Goal: Task Accomplishment & Management: Use online tool/utility

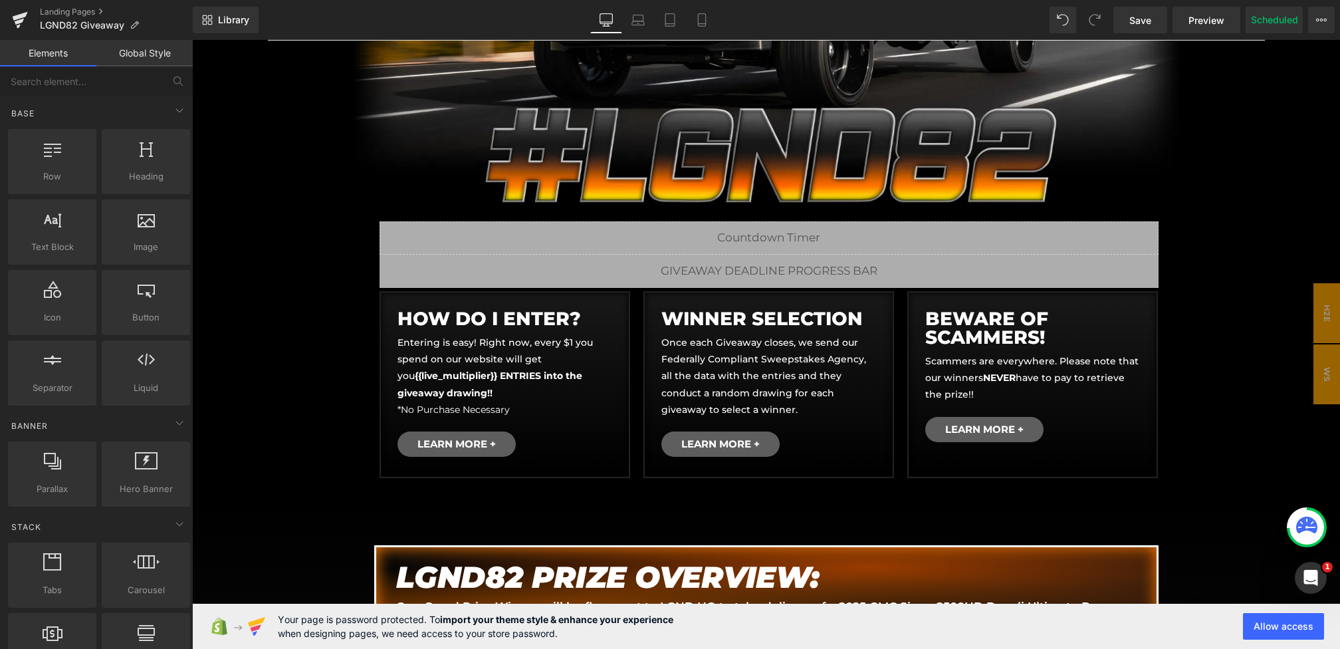
scroll to position [376, 0]
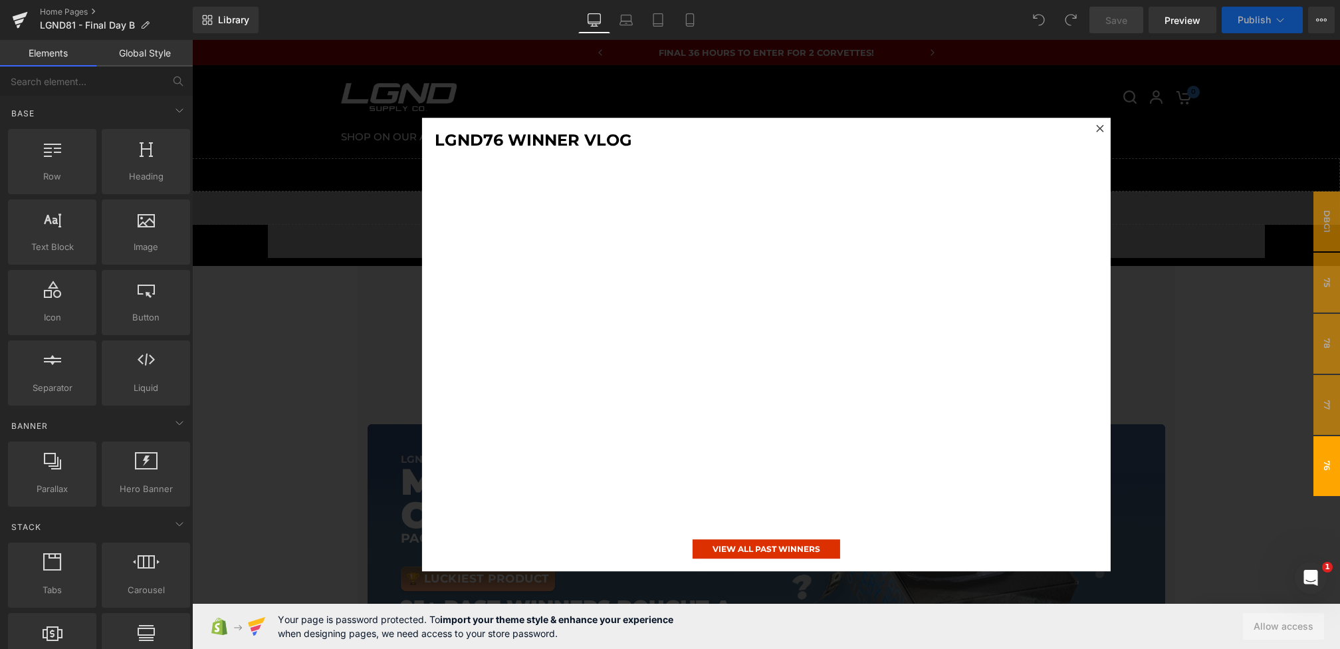
click at [354, 356] on div at bounding box center [766, 344] width 1148 height 609
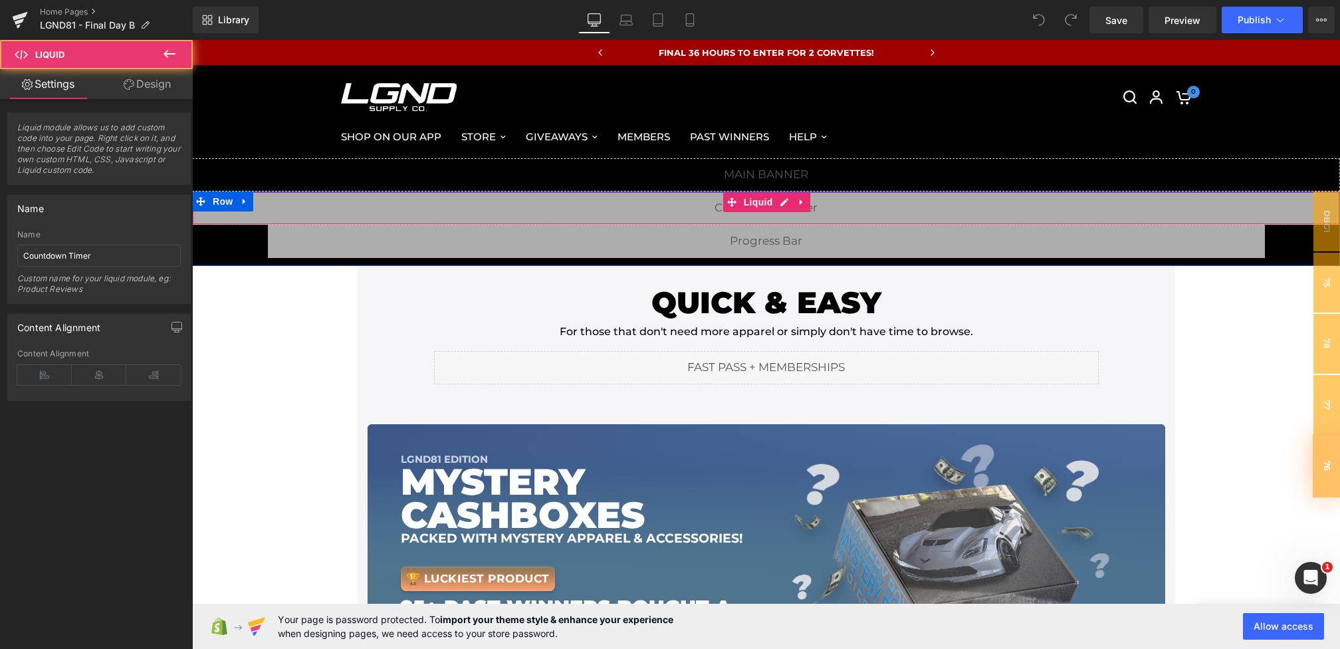
click at [630, 206] on div "Liquid" at bounding box center [766, 207] width 1148 height 33
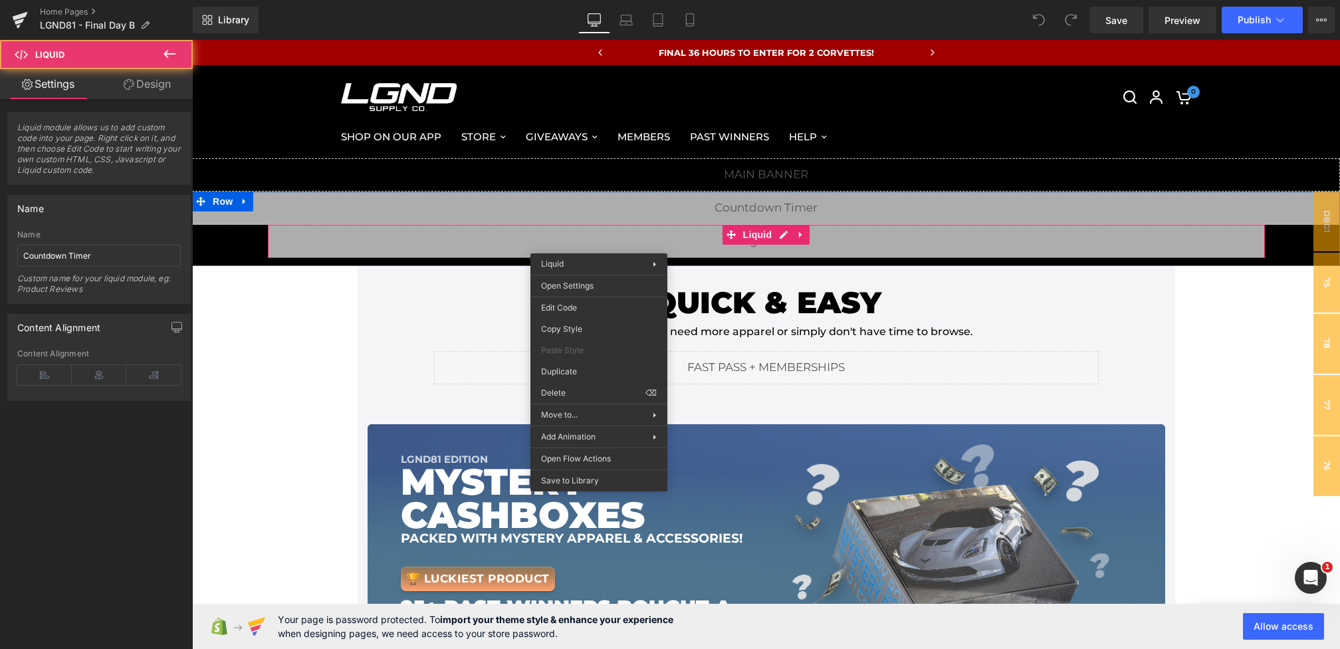
drag, startPoint x: 599, startPoint y: 243, endPoint x: 784, endPoint y: 317, distance: 199.0
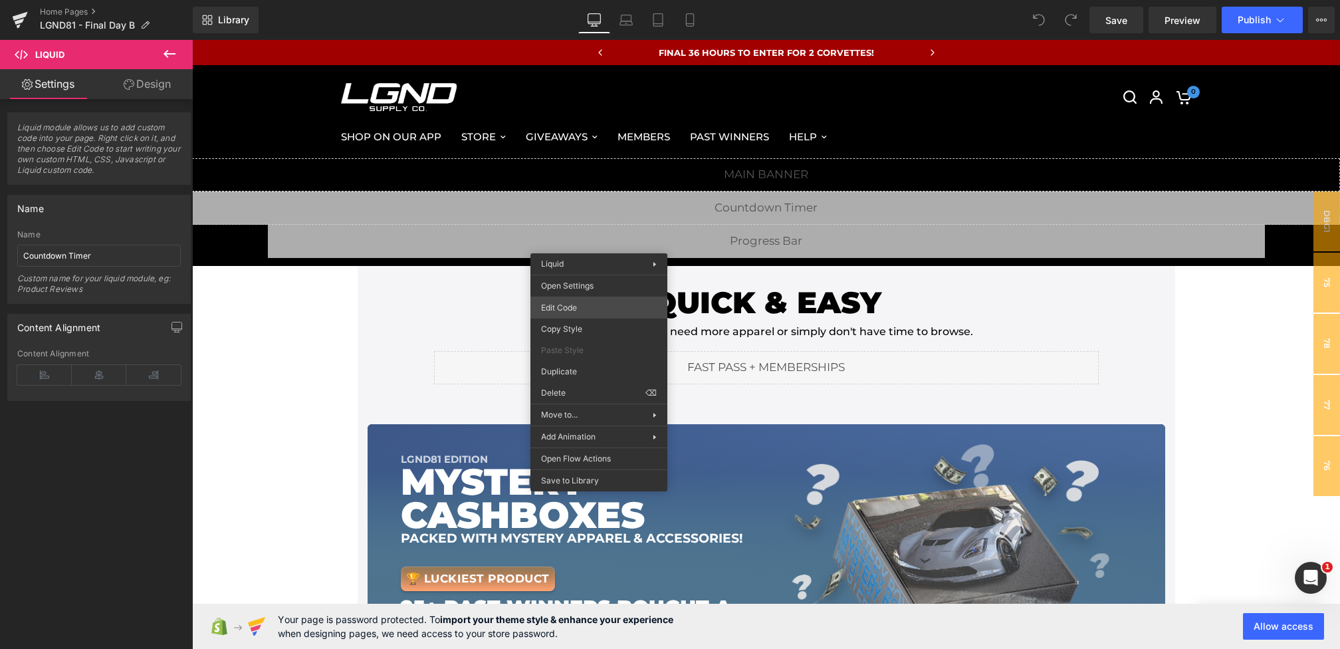
click at [580, 0] on div "You are previewing how the will restyle your page. You can not edit Elements in…" at bounding box center [670, 0] width 1340 height 0
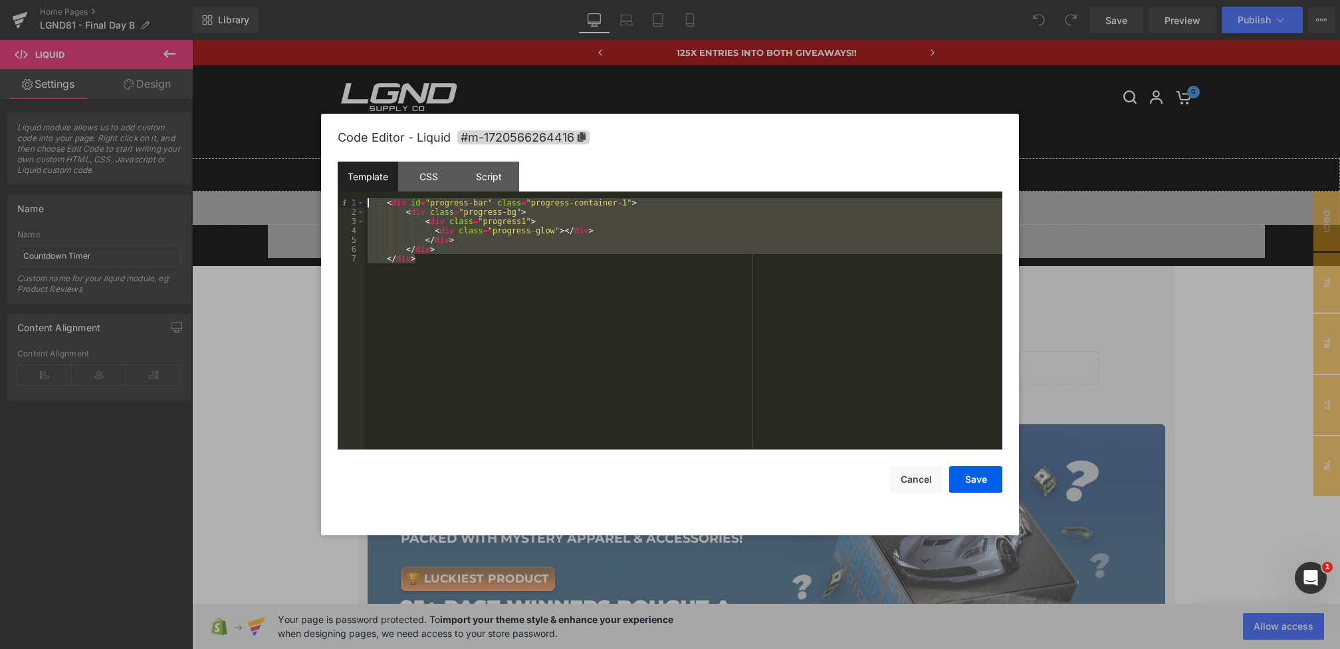
drag, startPoint x: 440, startPoint y: 273, endPoint x: 273, endPoint y: 124, distance: 224.1
click at [273, 124] on body "You are previewing how the will restyle your page. You can not edit Elements in…" at bounding box center [670, 324] width 1340 height 649
click at [430, 163] on div "CSS" at bounding box center [428, 177] width 61 height 30
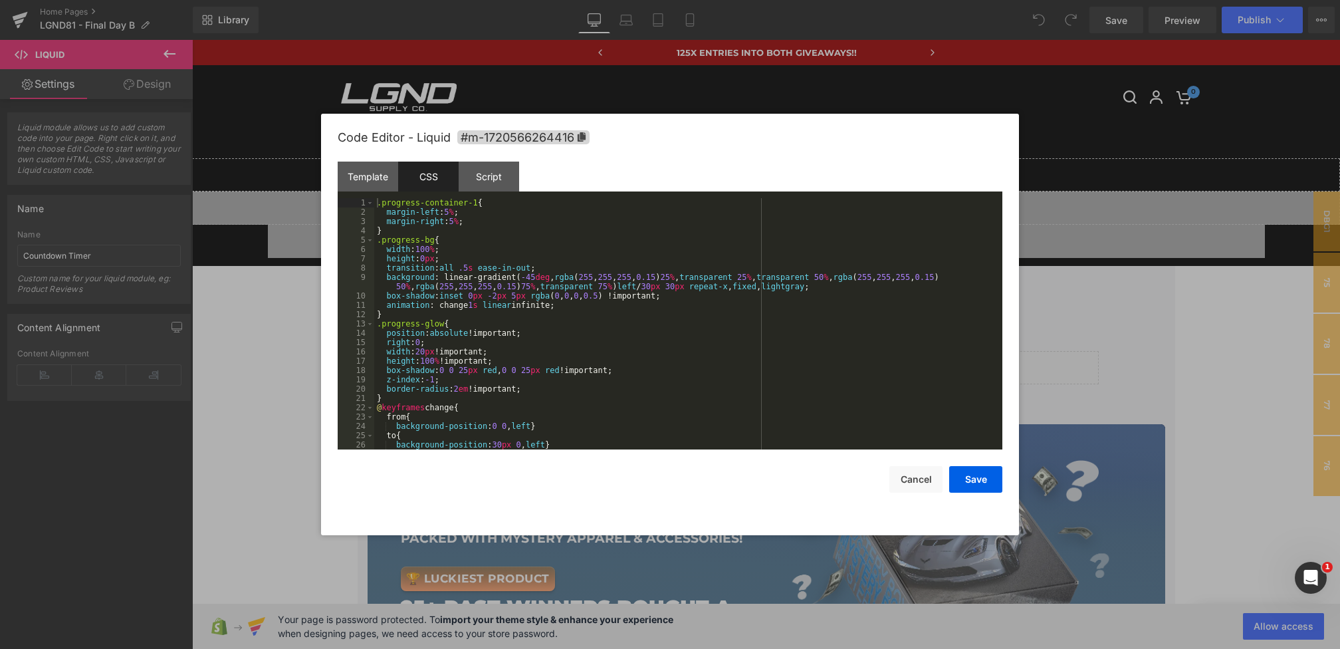
scroll to position [949, 0]
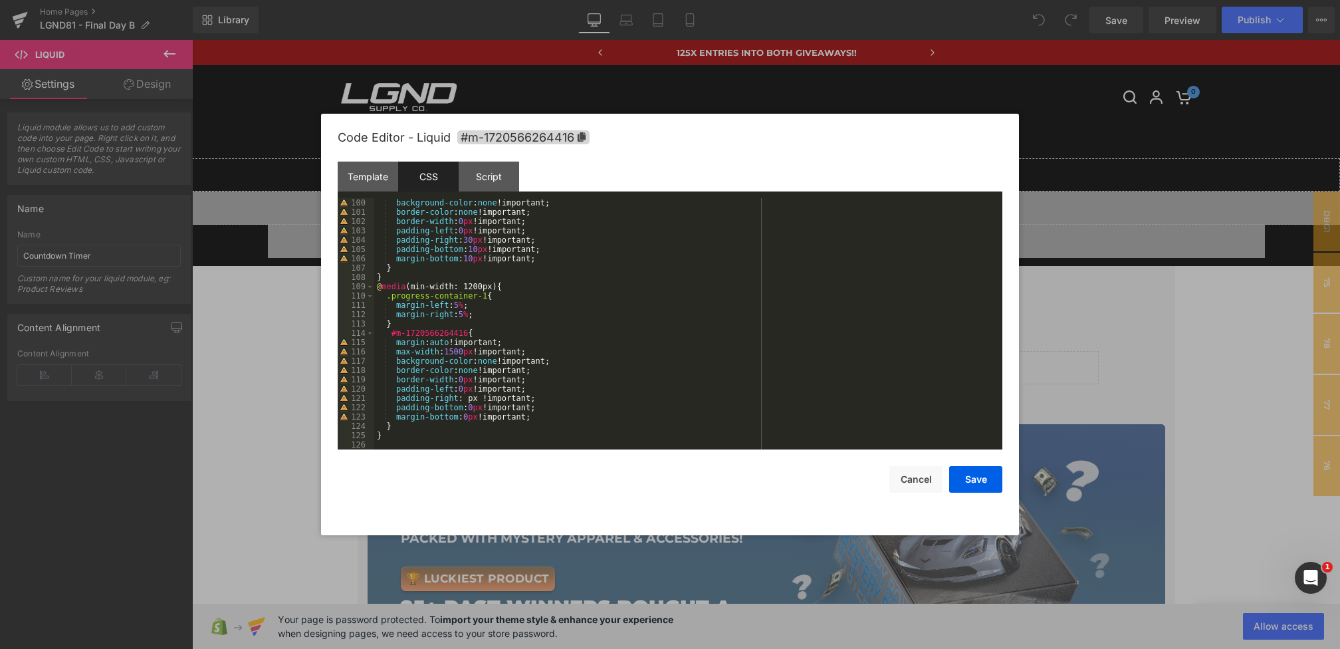
click at [387, 439] on div "background-color : none !important; border-color : none !important; border-widt…" at bounding box center [685, 333] width 623 height 270
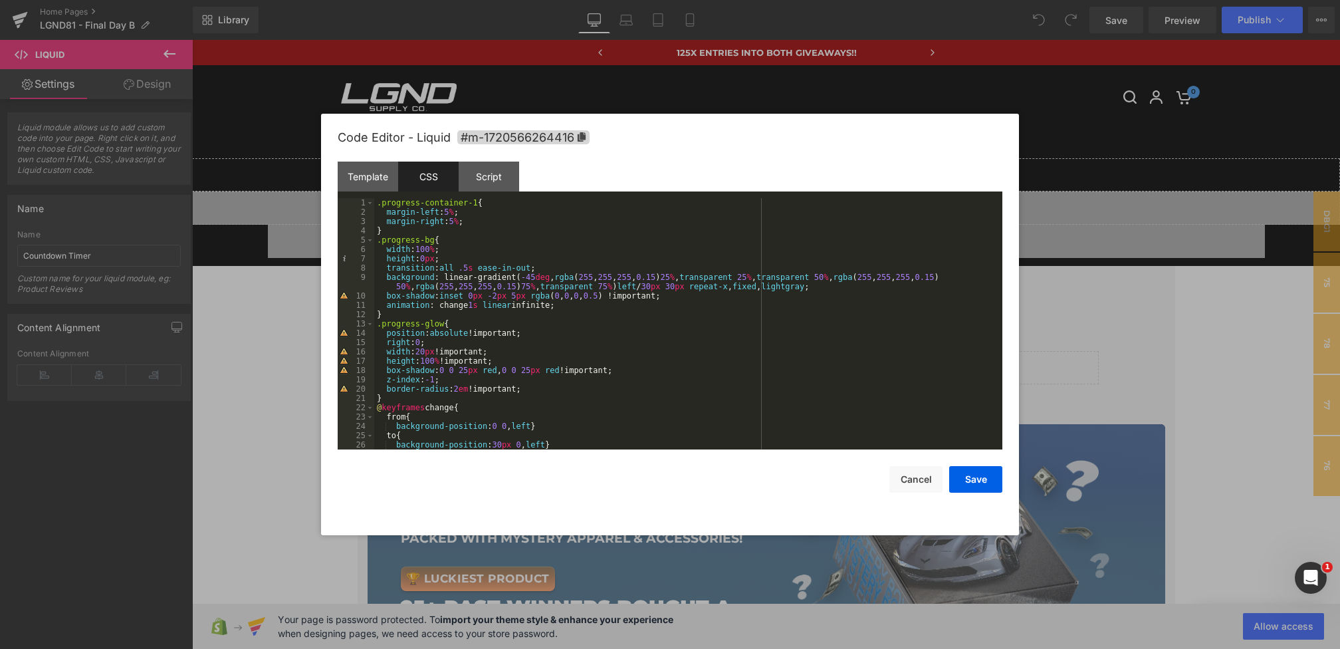
scroll to position [0, 0]
click at [376, 206] on div ".progress-container-1 { margin-left : 5 % ; margin-right : 5 % ; } .progress-bg…" at bounding box center [685, 333] width 623 height 270
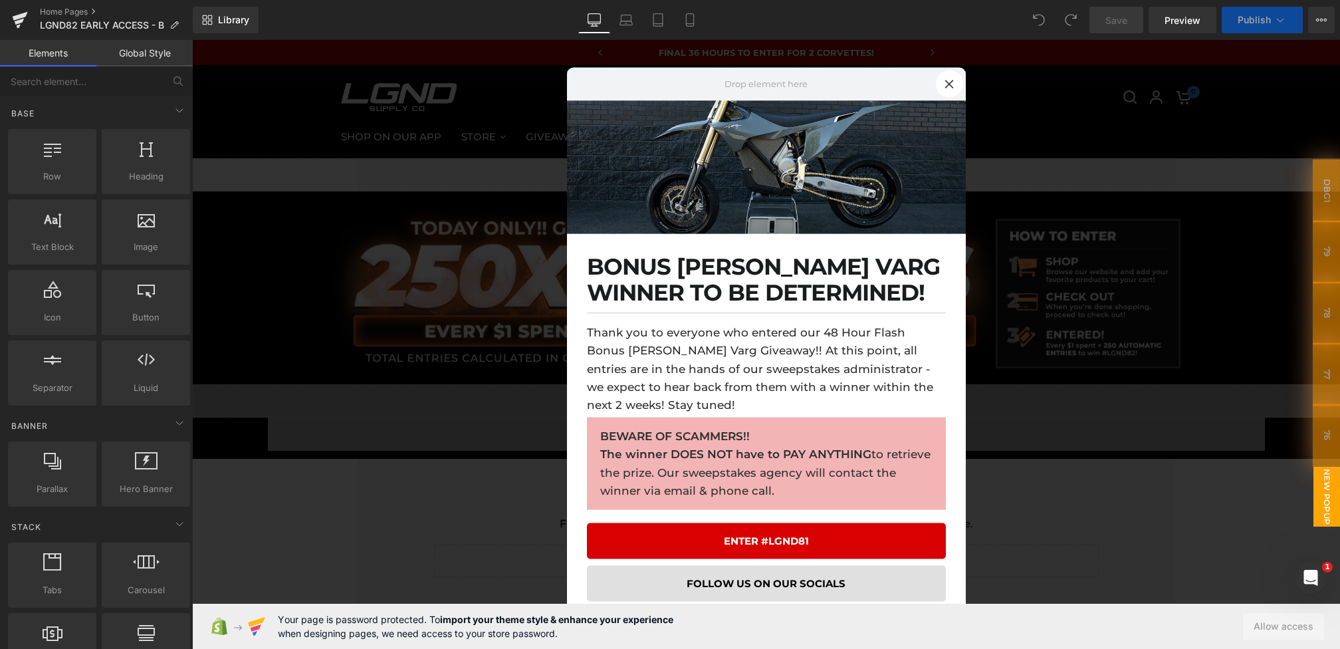
click at [464, 442] on div at bounding box center [766, 344] width 1148 height 609
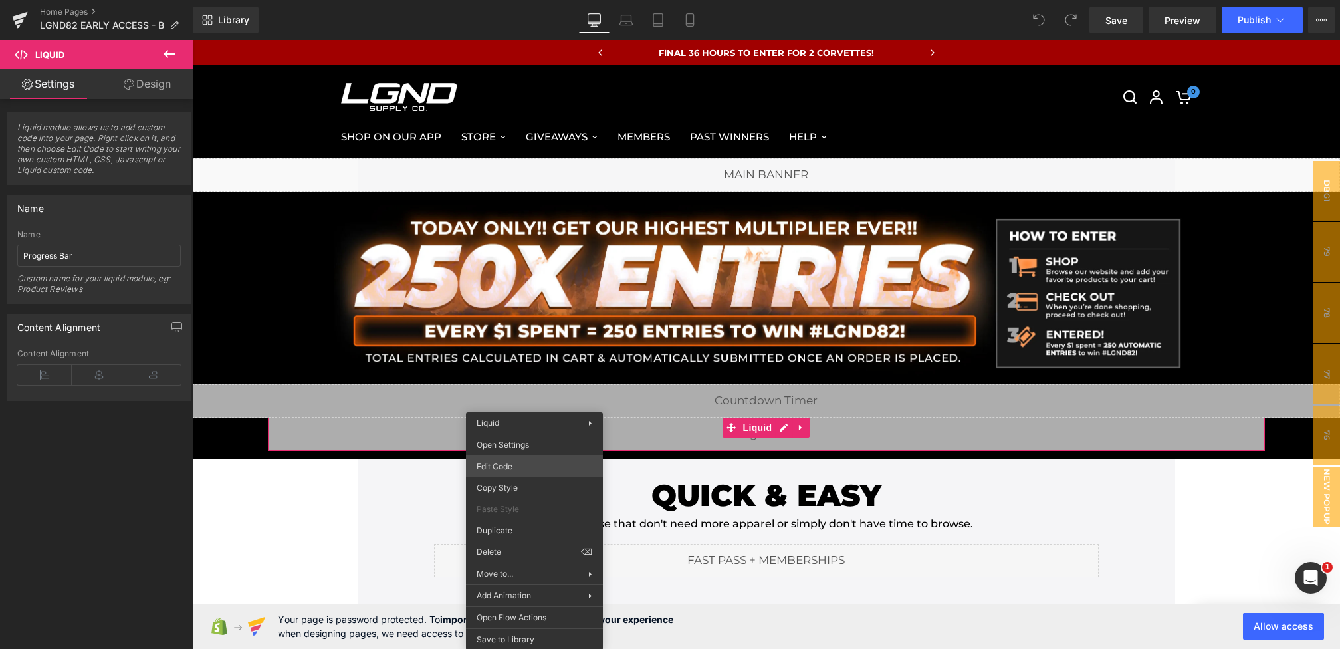
click at [499, 0] on div "You are previewing how the will restyle your page. You can not edit Elements in…" at bounding box center [670, 0] width 1340 height 0
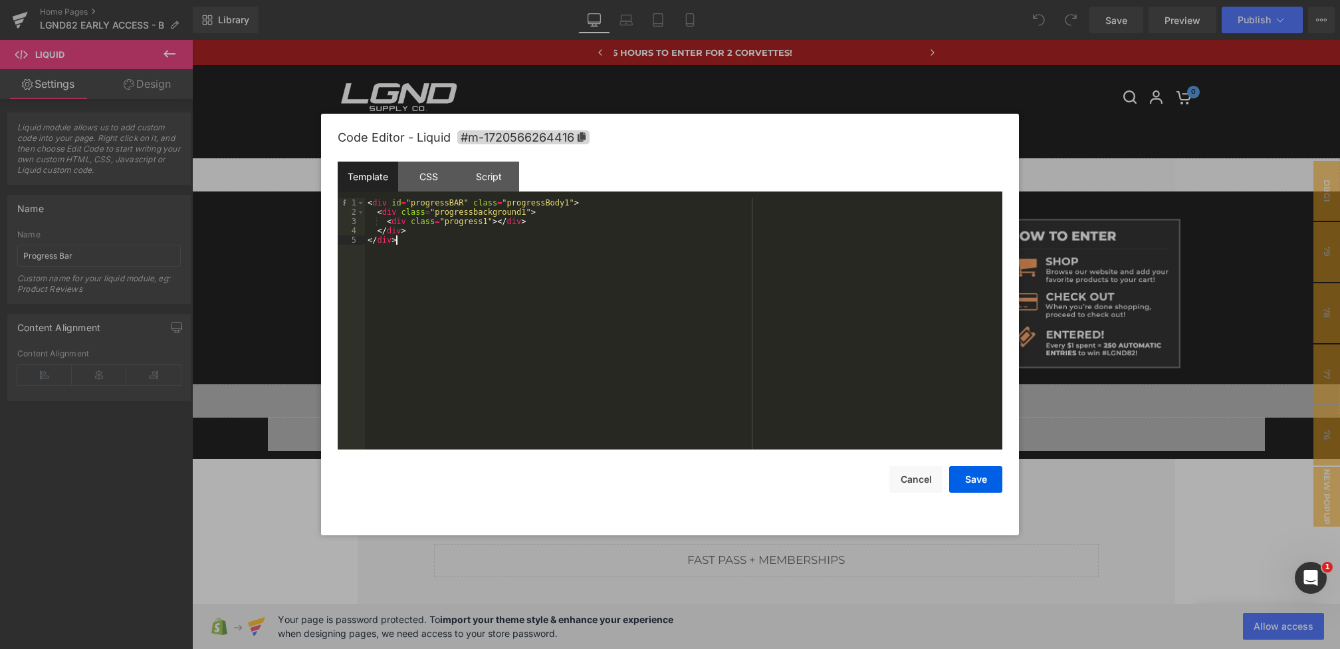
drag, startPoint x: 498, startPoint y: 342, endPoint x: 247, endPoint y: 12, distance: 415.2
click at [247, 12] on body "You are previewing how the will restyle your page. You can not edit Elements in…" at bounding box center [670, 324] width 1340 height 649
click at [965, 482] on button "Save" at bounding box center [975, 479] width 53 height 27
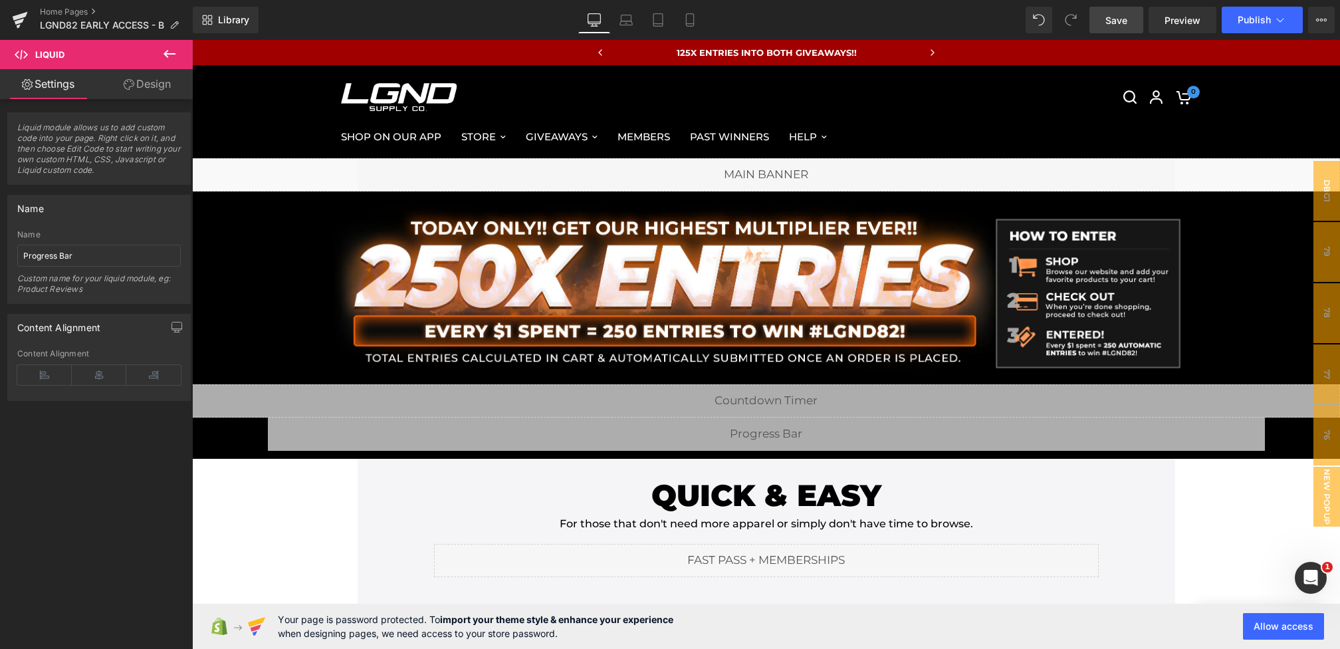
drag, startPoint x: 1120, startPoint y: 21, endPoint x: 472, endPoint y: 218, distance: 677.1
click at [1120, 21] on span "Save" at bounding box center [1117, 20] width 22 height 14
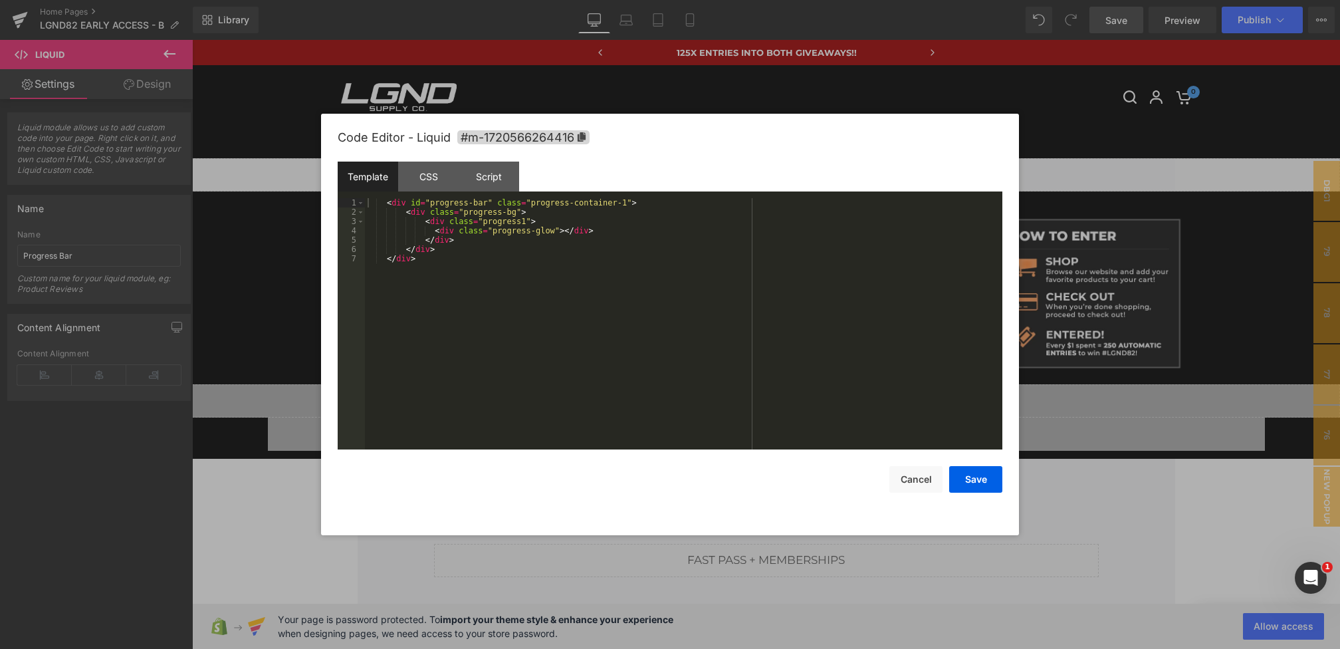
click at [611, 0] on div "You are previewing how the will restyle your page. You can not edit Elements in…" at bounding box center [670, 0] width 1340 height 0
click at [443, 174] on div "CSS" at bounding box center [428, 177] width 61 height 30
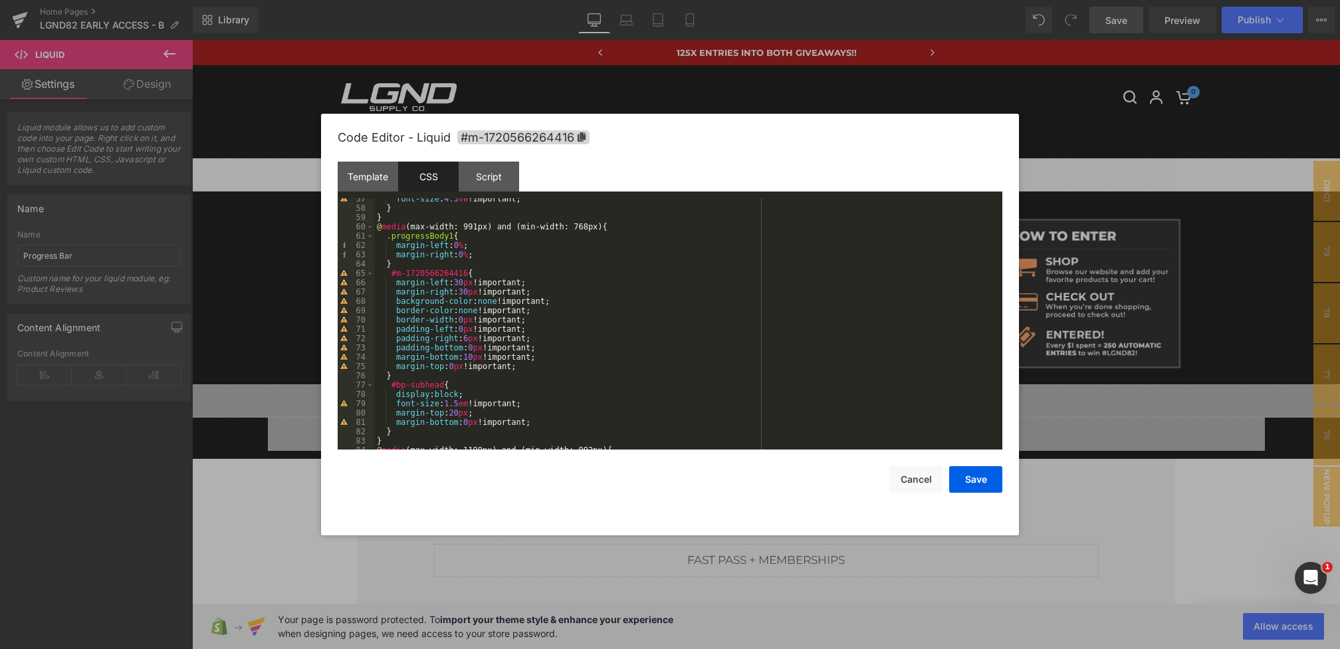
scroll to position [875, 0]
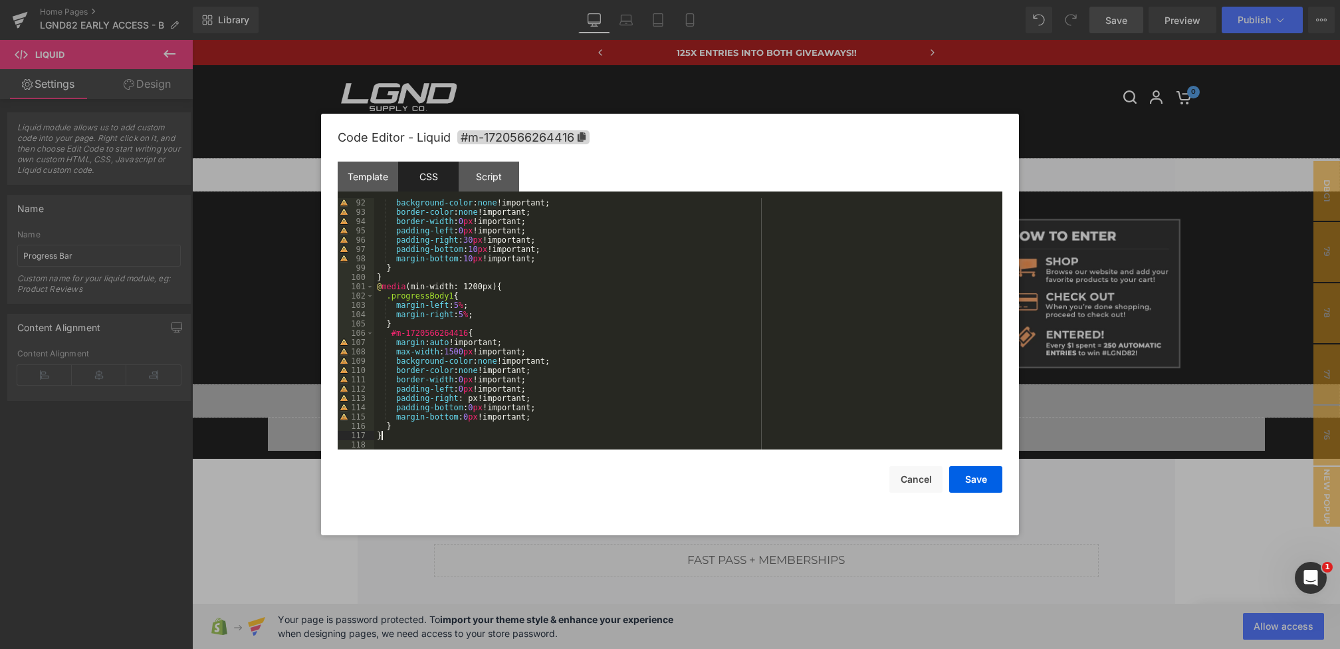
click at [386, 438] on div "background-color : none !important; border-color : none !important; border-widt…" at bounding box center [685, 333] width 623 height 270
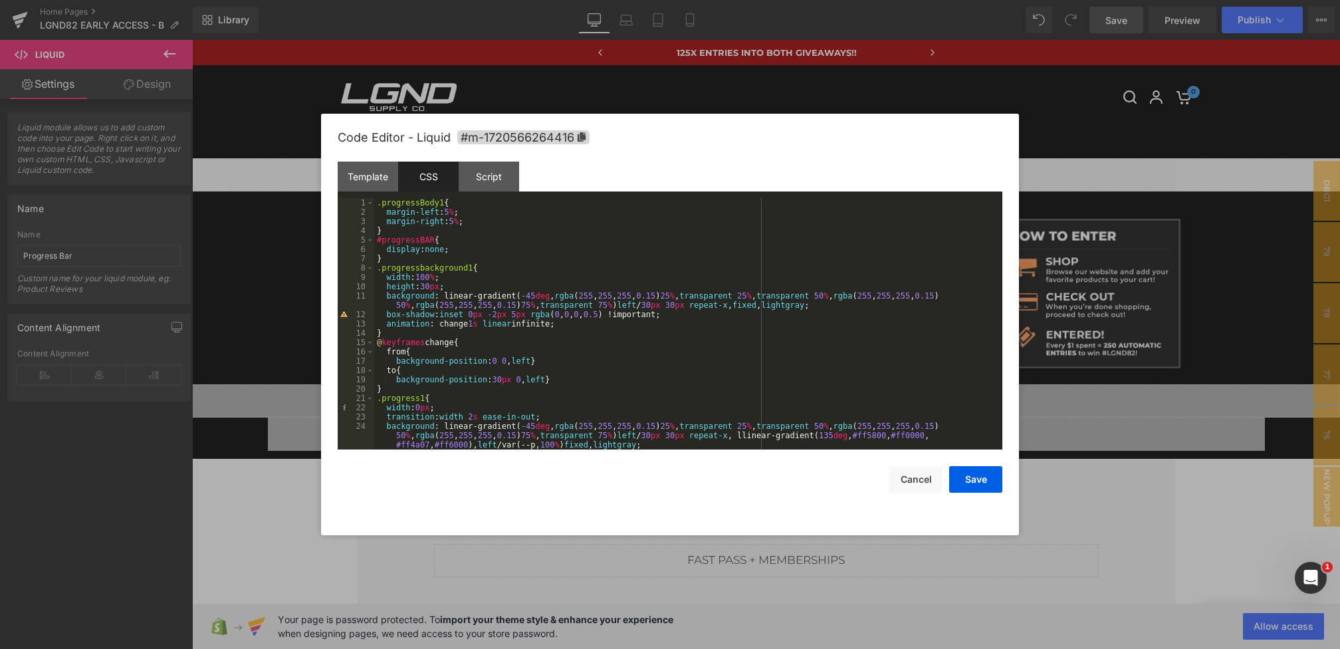
scroll to position [0, 0]
click at [376, 201] on div ".progressBody1 { margin-left : 5 % ; margin-right : 5 % ; } #progressBAR { disp…" at bounding box center [685, 333] width 623 height 270
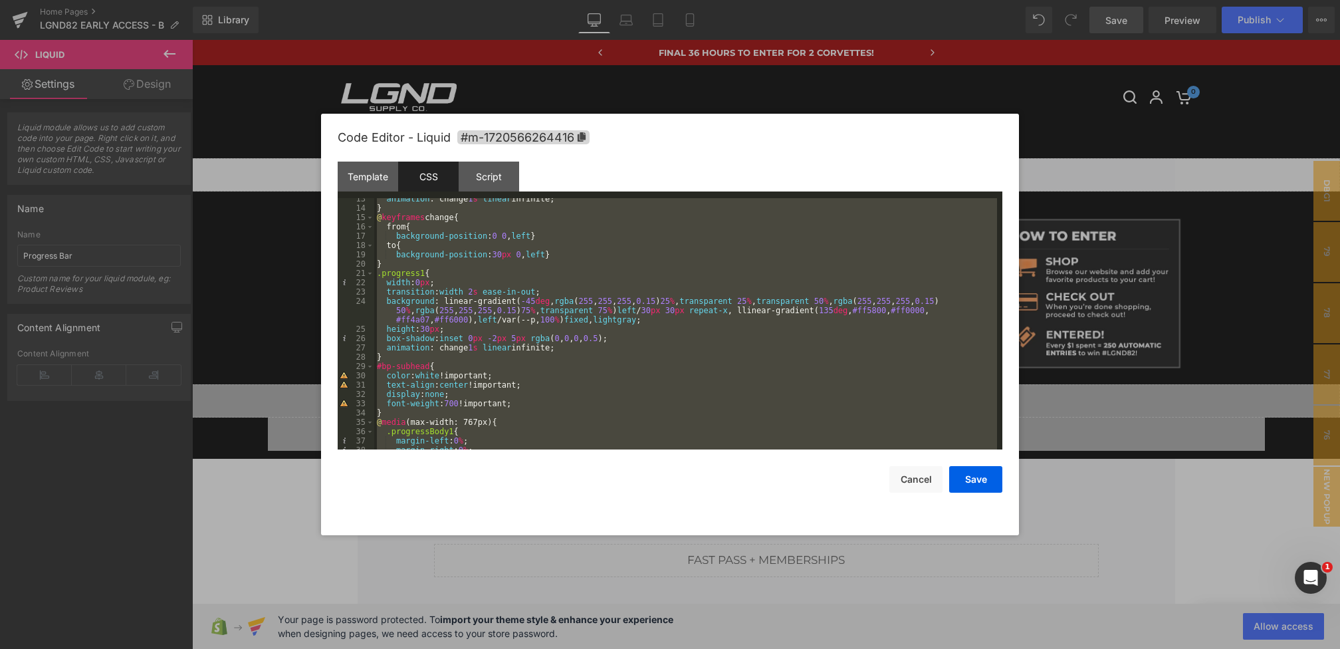
scroll to position [875, 0]
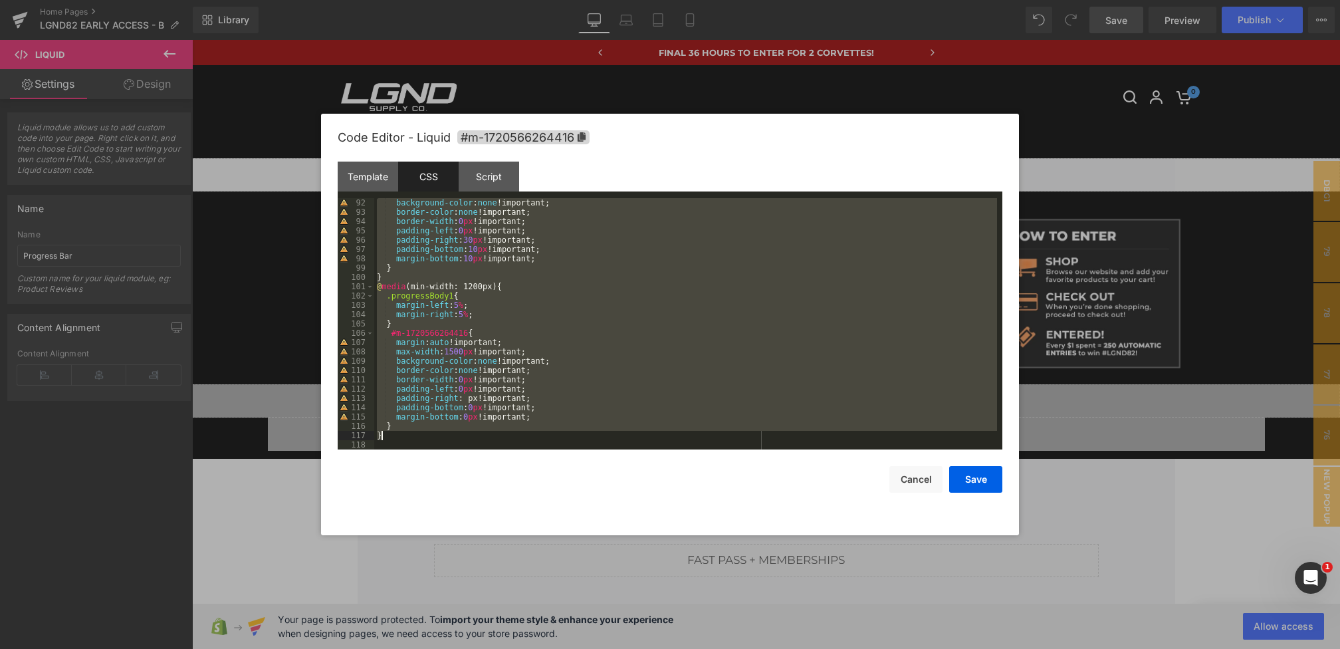
click at [508, 434] on div "background-color : none !important; border-color : none !important; border-widt…" at bounding box center [685, 333] width 623 height 270
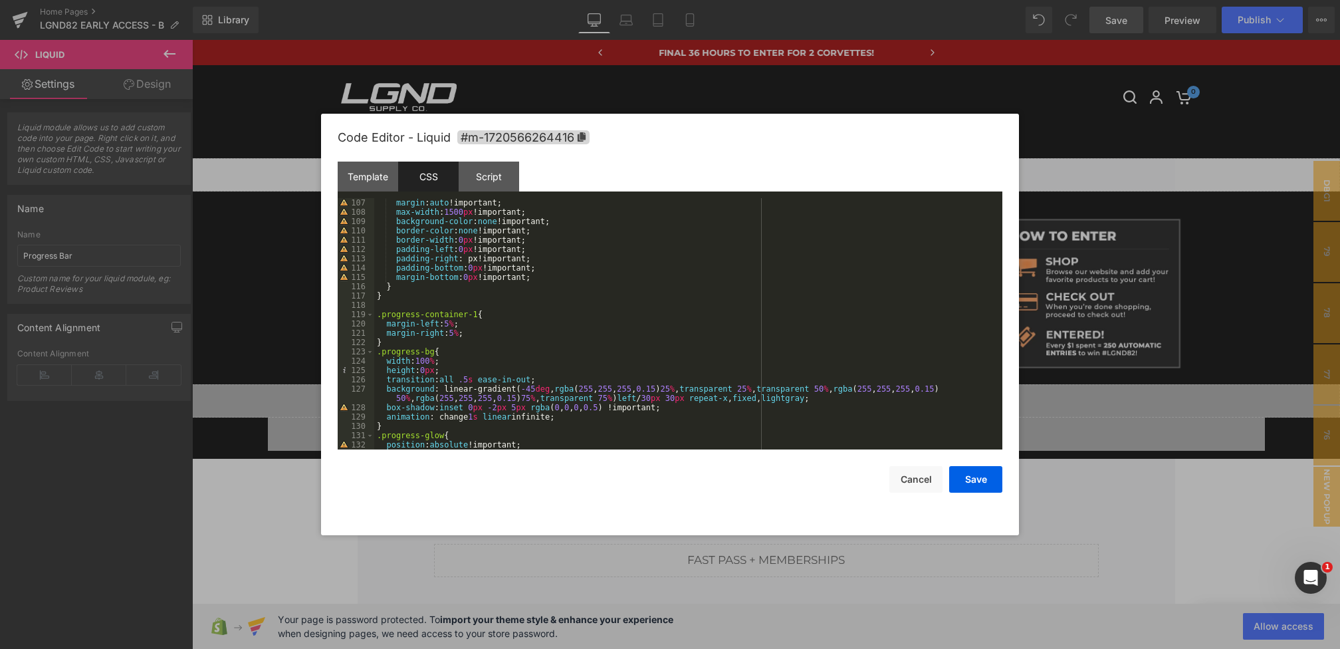
scroll to position [1029, 0]
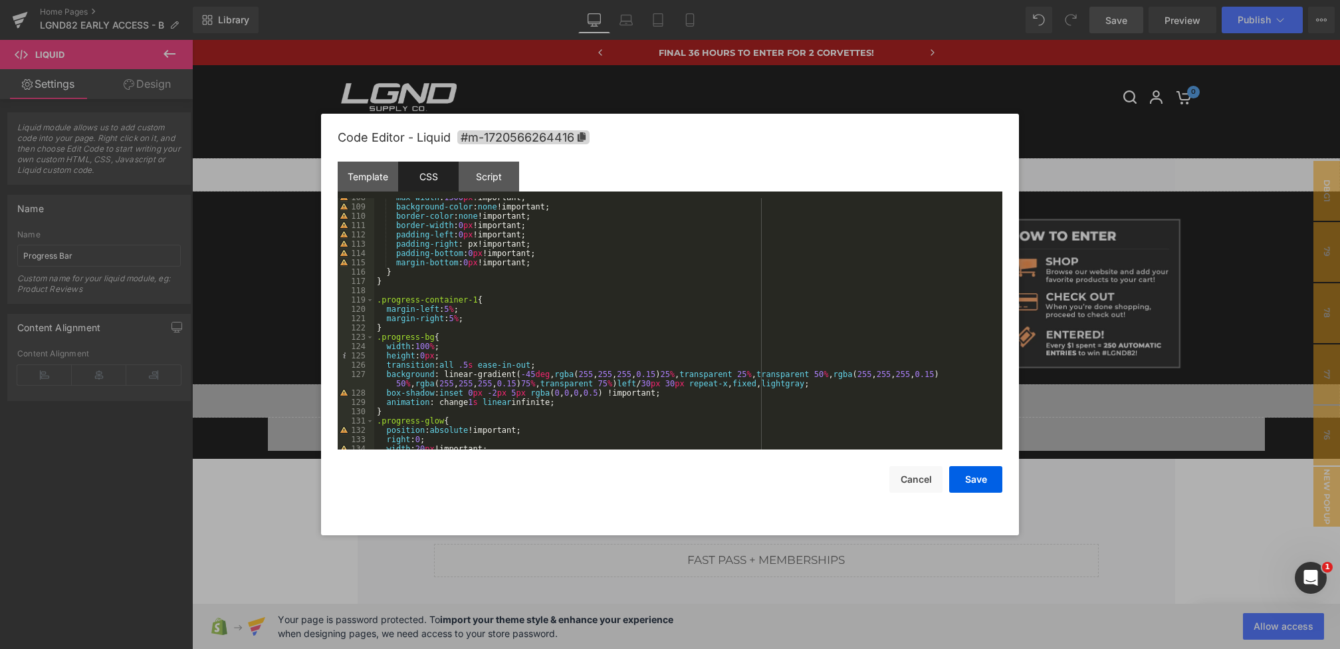
click at [400, 286] on div "max-width : 1500 px !important; background-color : none !important; border-colo…" at bounding box center [685, 328] width 623 height 270
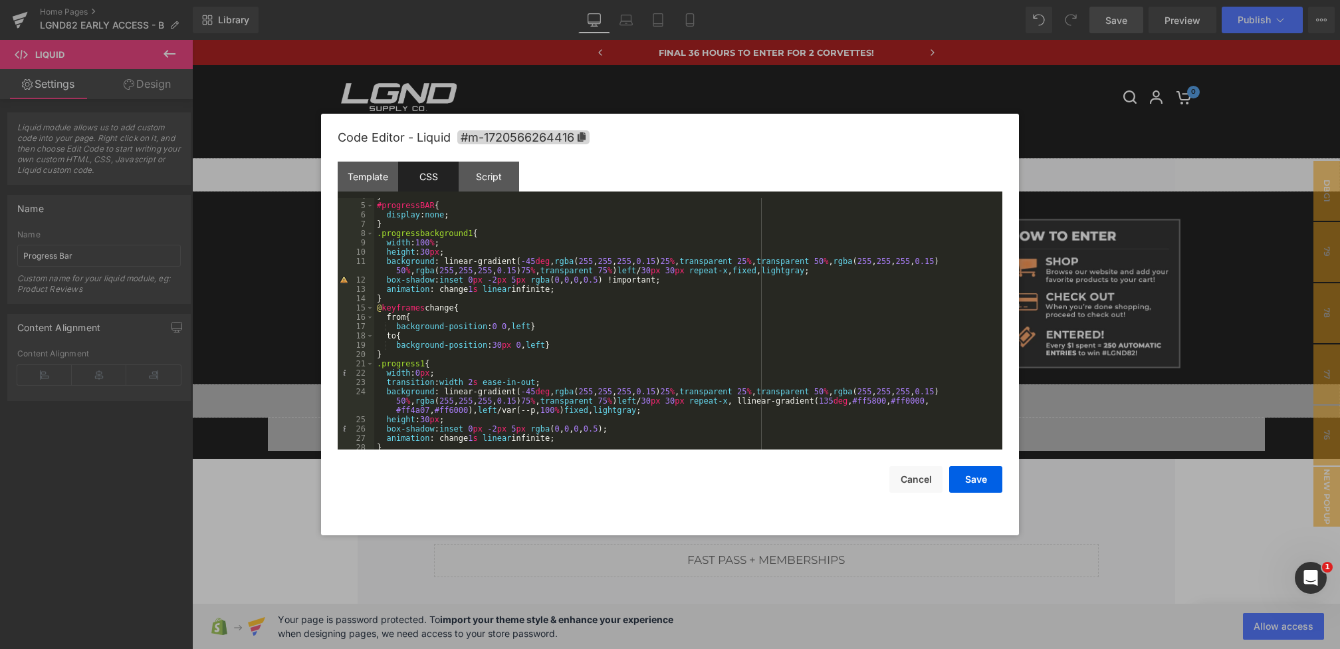
scroll to position [47, 0]
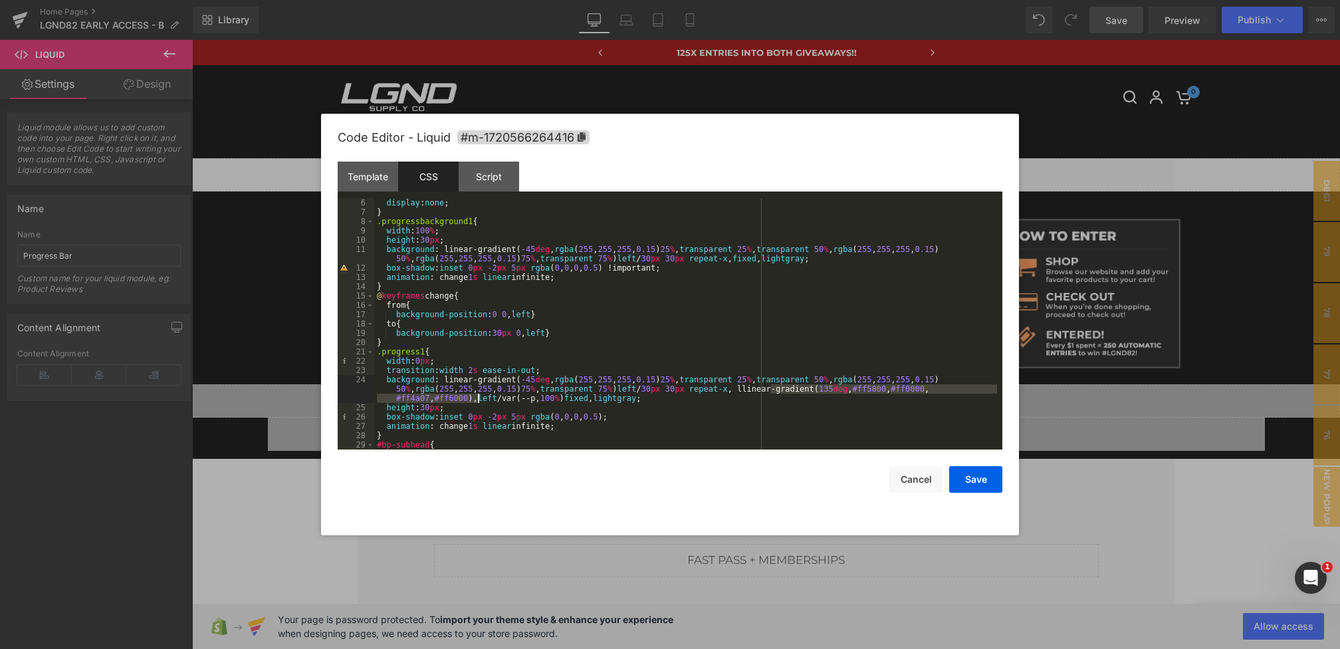
drag, startPoint x: 773, startPoint y: 388, endPoint x: 477, endPoint y: 398, distance: 295.4
click at [477, 398] on div "display : none ; } .progressbackground1 { width : 100 % ; height : 30 px ; back…" at bounding box center [685, 333] width 623 height 270
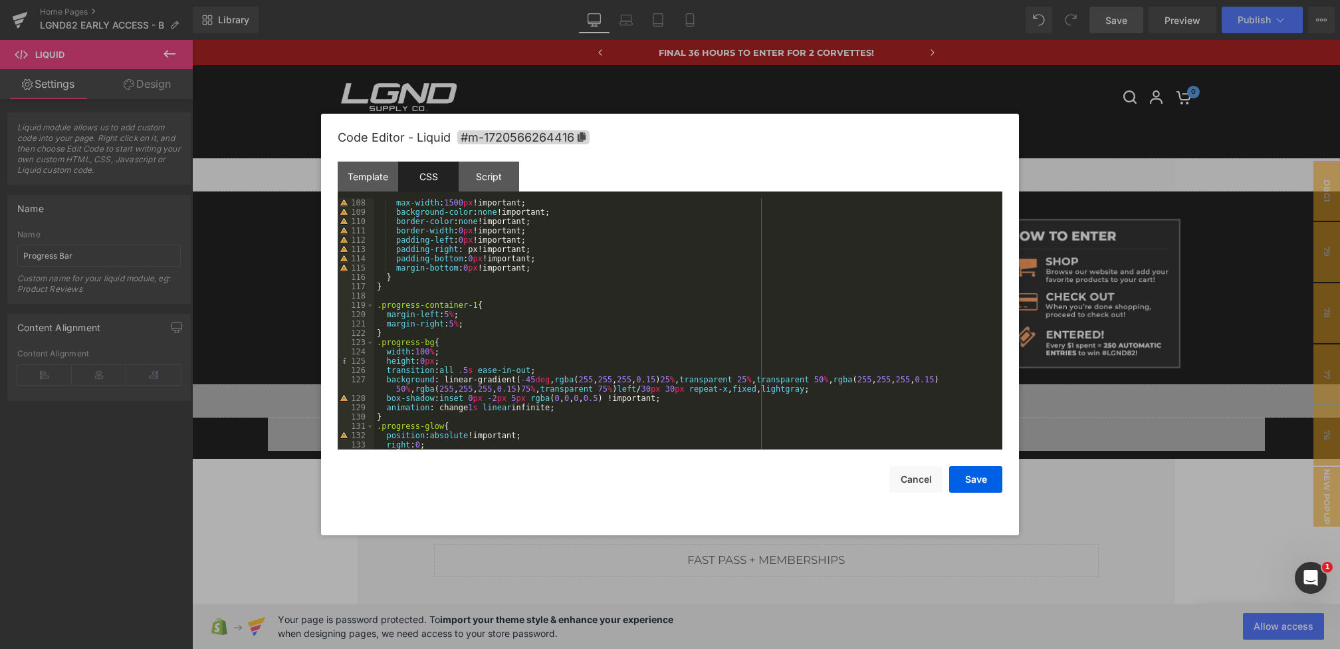
scroll to position [1024, 0]
click at [394, 296] on div "max-width : 1500 px !important; background-color : none !important; border-colo…" at bounding box center [685, 333] width 623 height 270
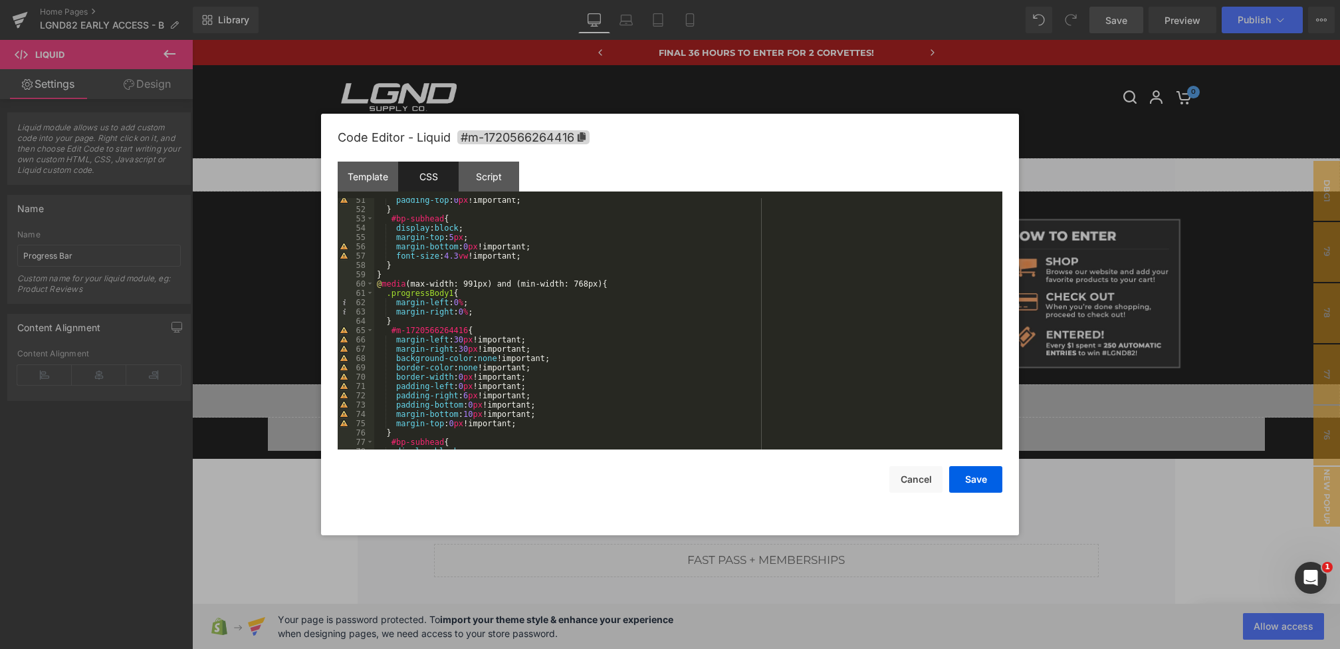
scroll to position [0, 0]
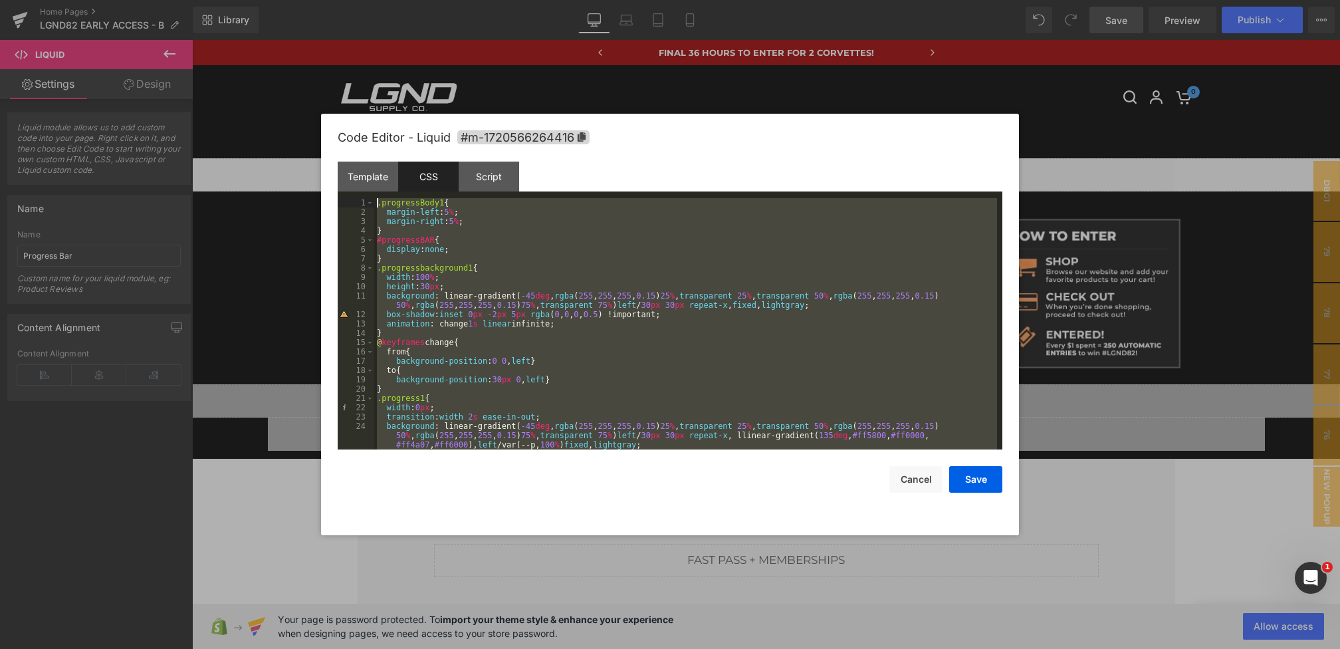
click at [378, 205] on div ".progressBody1 { margin-left : 5 % ; margin-right : 5 % ; } #progressBAR { disp…" at bounding box center [685, 333] width 623 height 270
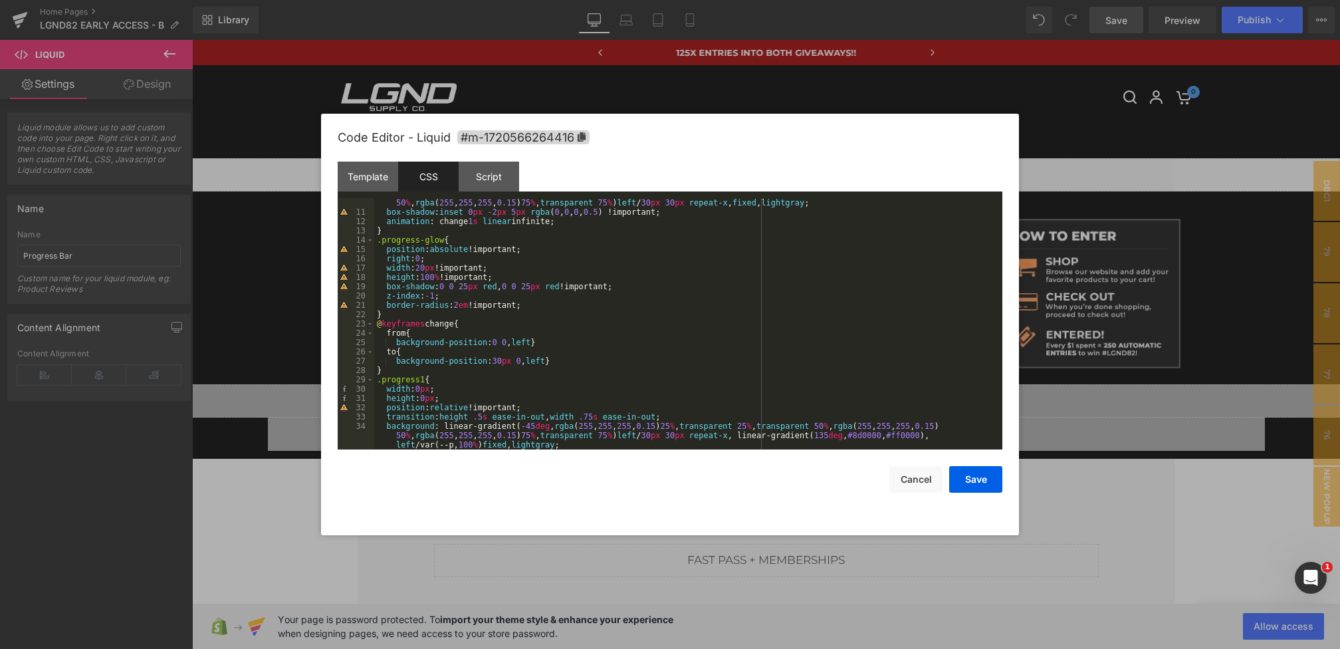
scroll to position [125, 0]
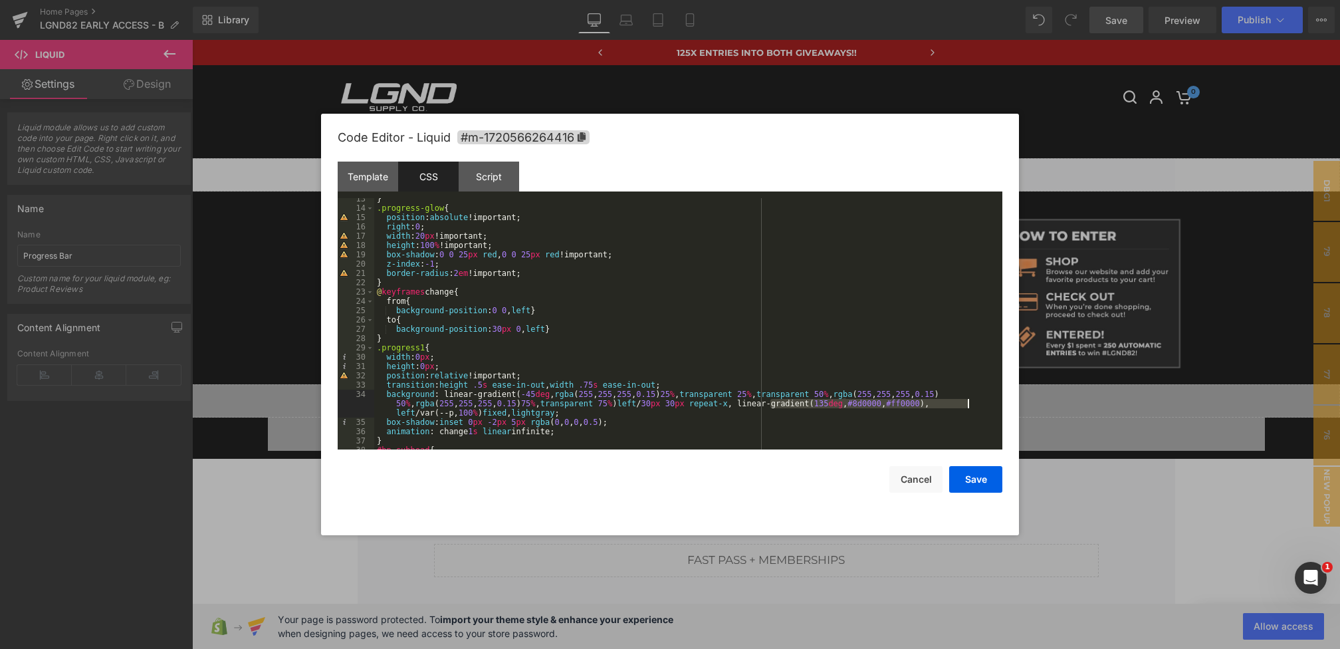
drag, startPoint x: 771, startPoint y: 404, endPoint x: 969, endPoint y: 404, distance: 198.1
click at [969, 404] on div "} .progress-glow { position : absolute !important; right : 0 ; width : 20 px !i…" at bounding box center [685, 329] width 623 height 270
click at [968, 478] on button "Save" at bounding box center [975, 479] width 53 height 27
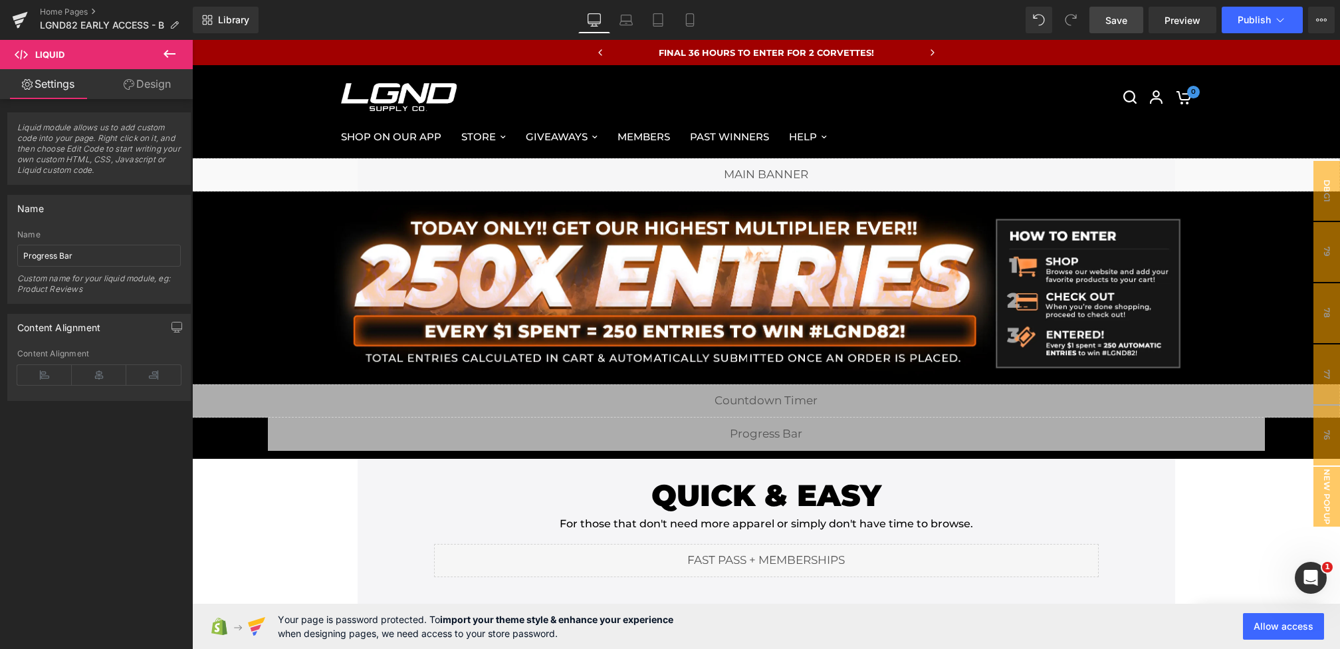
click at [1116, 17] on span "Save" at bounding box center [1117, 20] width 22 height 14
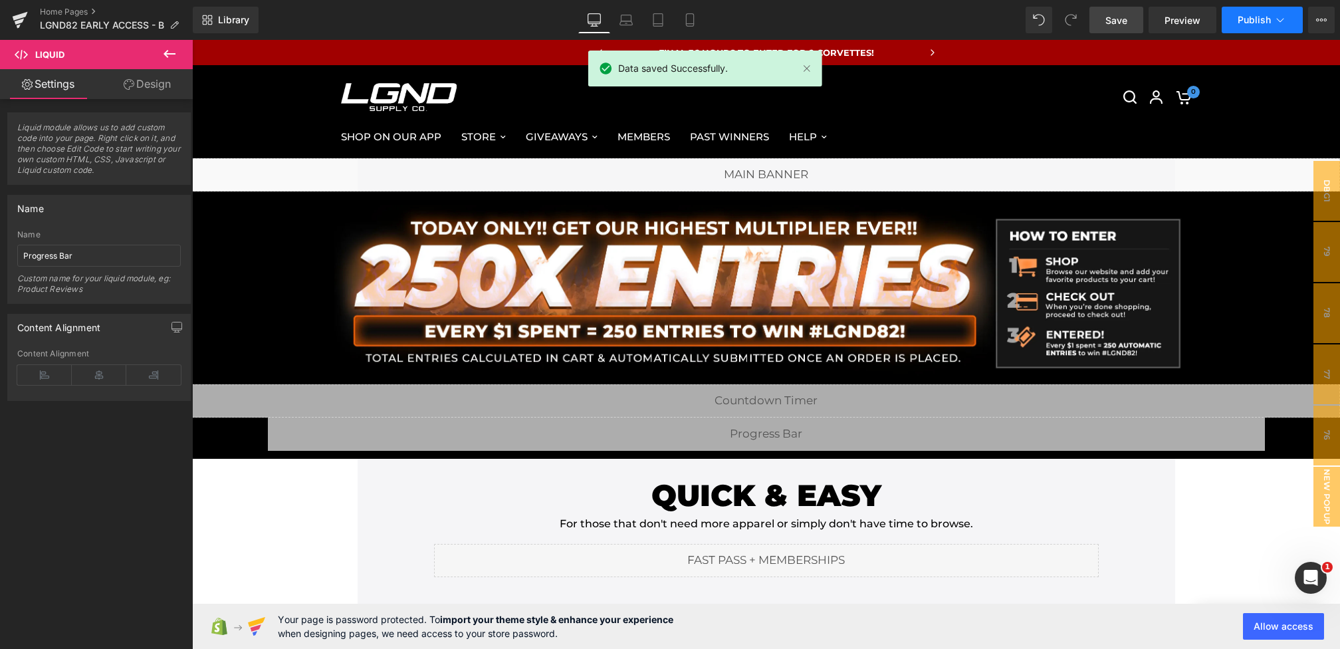
click at [1261, 20] on span "Publish" at bounding box center [1254, 20] width 33 height 11
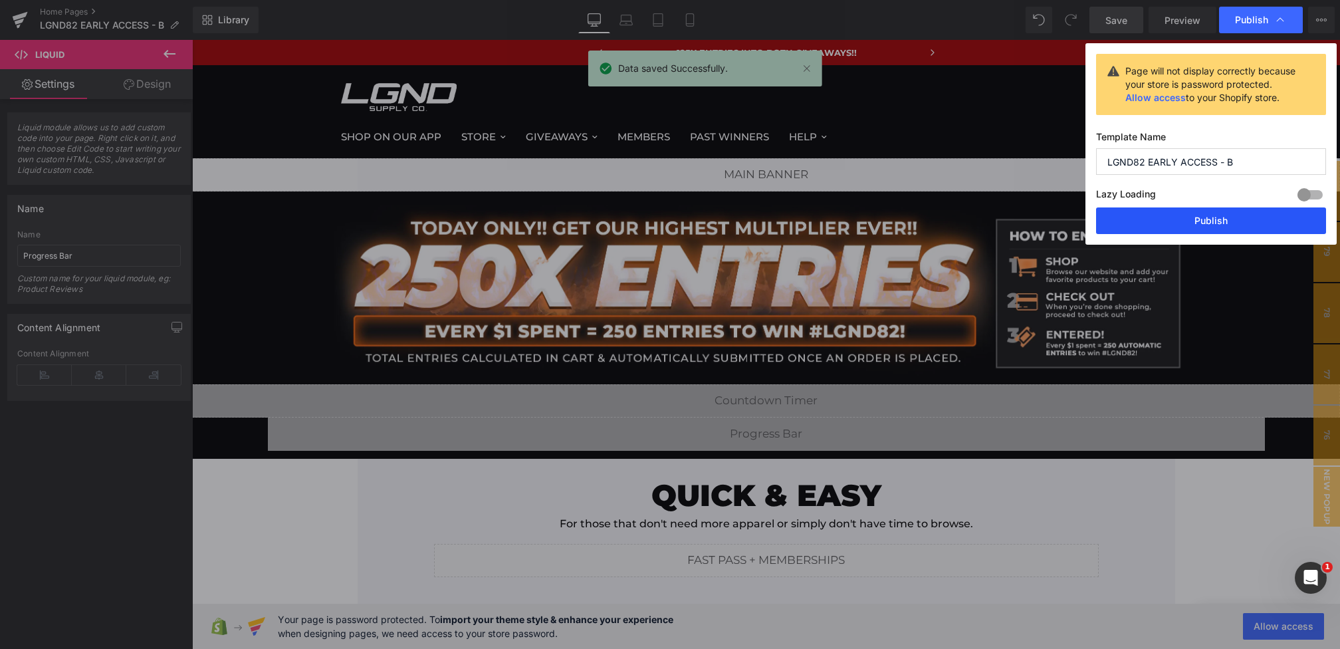
click at [1169, 220] on button "Publish" at bounding box center [1211, 220] width 230 height 27
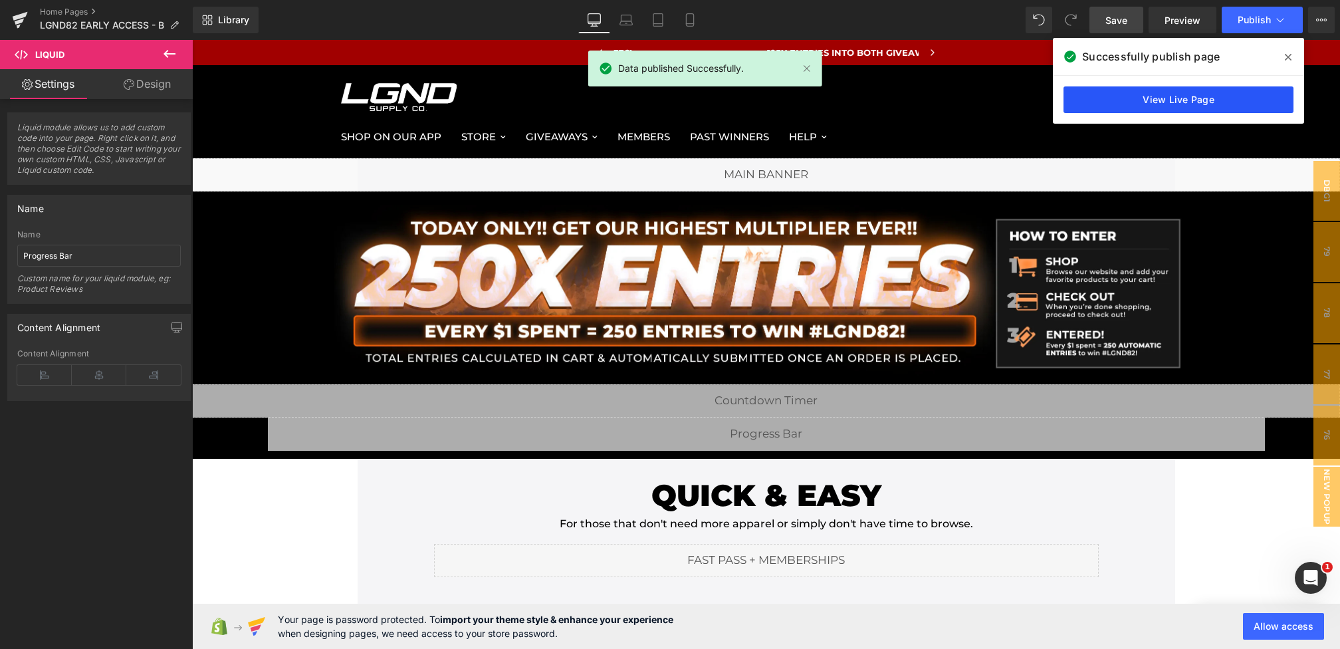
click at [1174, 96] on link "View Live Page" at bounding box center [1179, 99] width 230 height 27
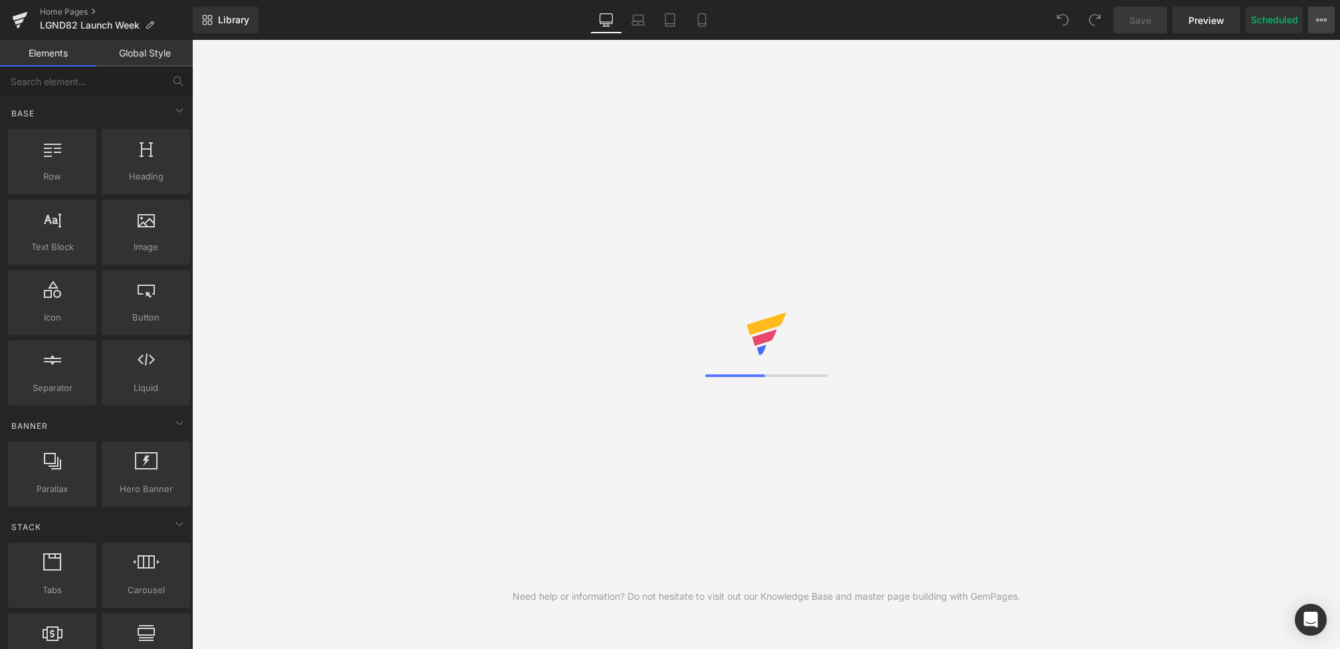
click at [1317, 19] on icon at bounding box center [1322, 20] width 11 height 11
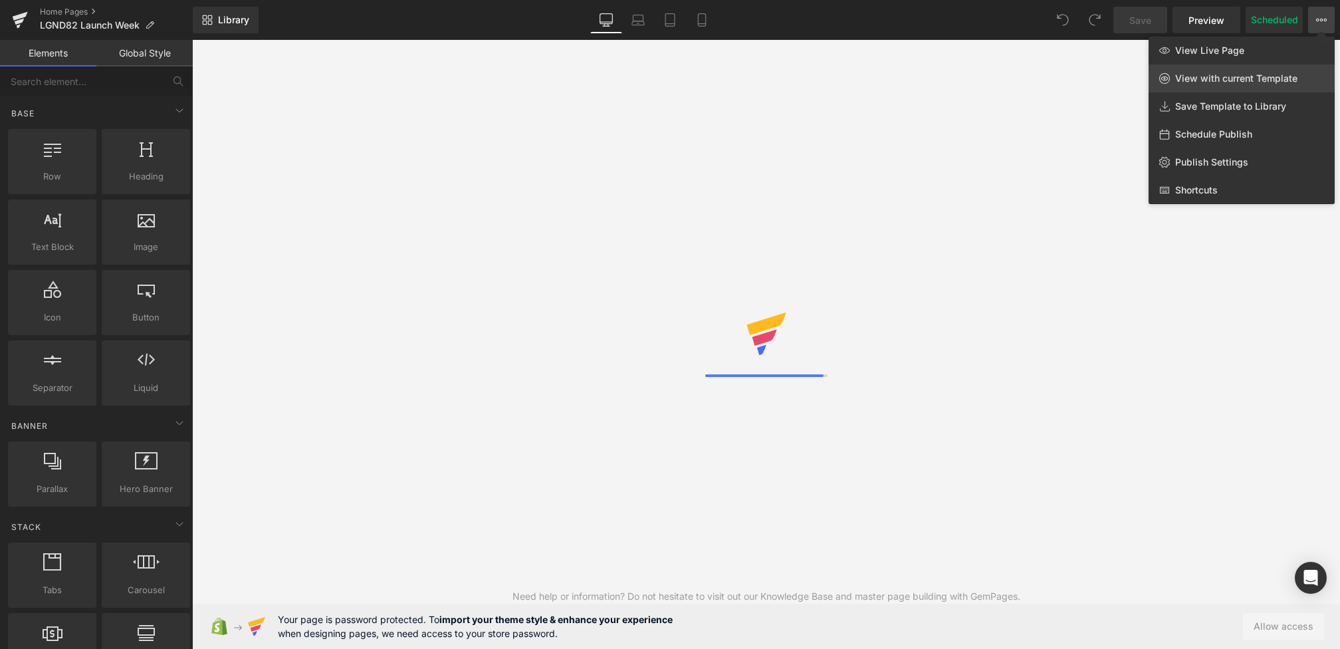
click at [1213, 80] on span "View with current Template" at bounding box center [1237, 78] width 122 height 12
